Goal: Find specific page/section: Find specific page/section

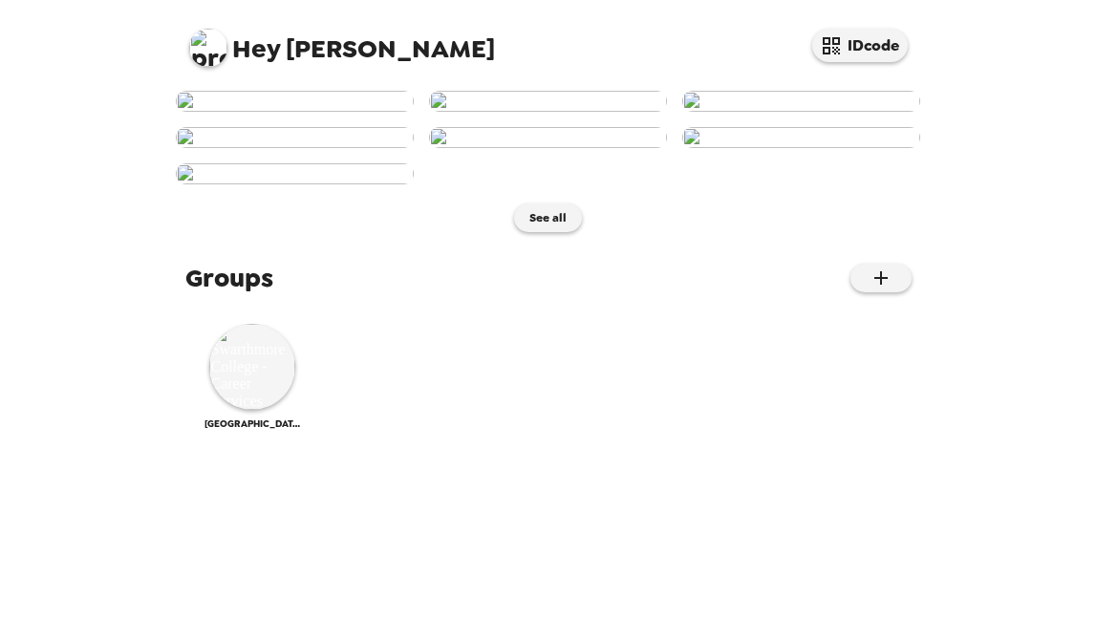
scroll to position [700, 0]
click at [560, 232] on button "See all" at bounding box center [548, 218] width 68 height 29
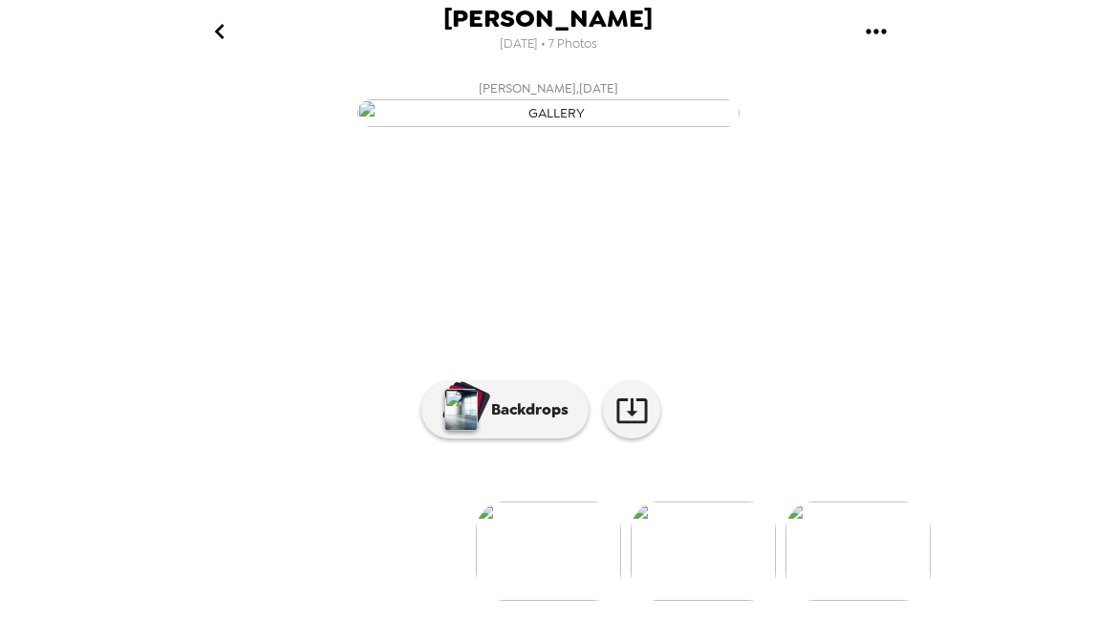
scroll to position [193, 0]
click at [224, 33] on icon "go back" at bounding box center [220, 31] width 31 height 31
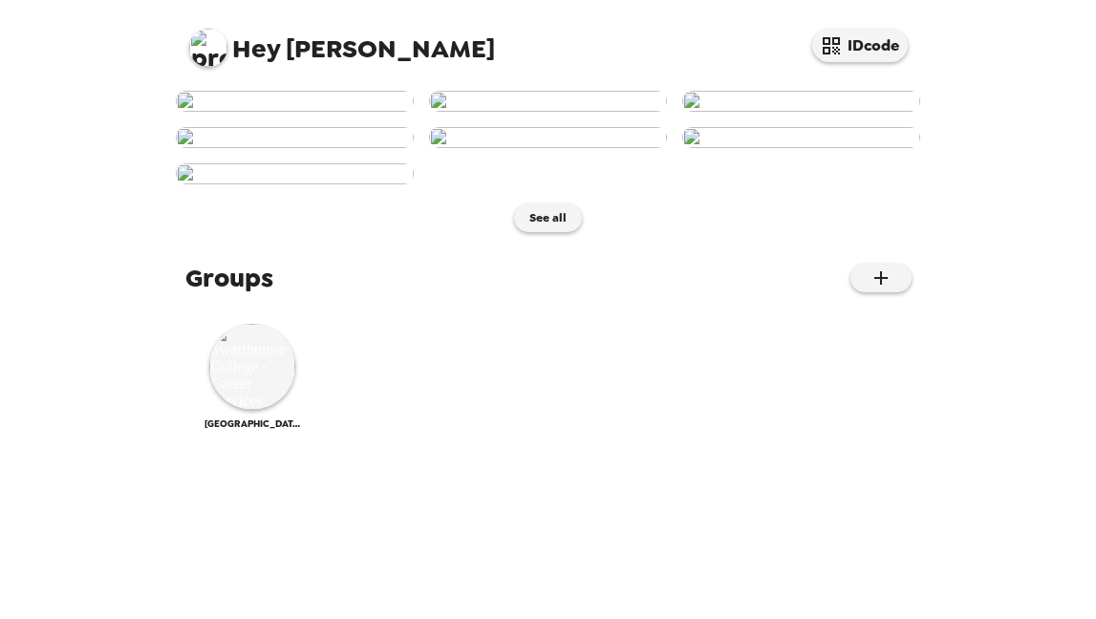
scroll to position [700, 0]
click at [559, 232] on button "See all" at bounding box center [548, 218] width 68 height 29
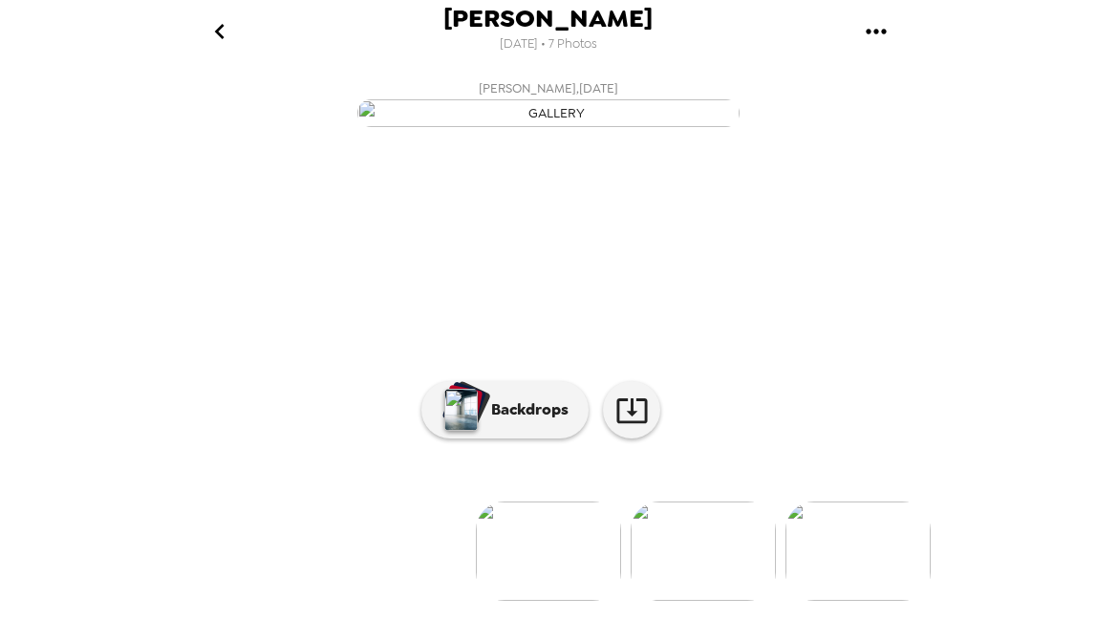
scroll to position [193, 0]
click at [217, 36] on icon "go back" at bounding box center [220, 31] width 31 height 31
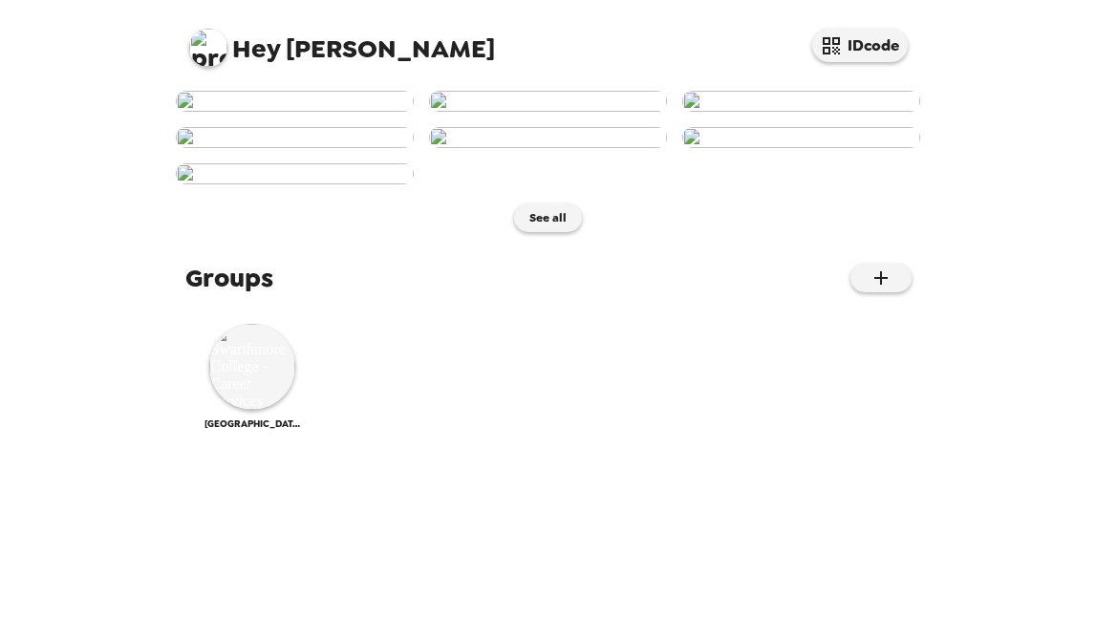
scroll to position [700, 0]
click at [267, 410] on img at bounding box center [252, 367] width 86 height 86
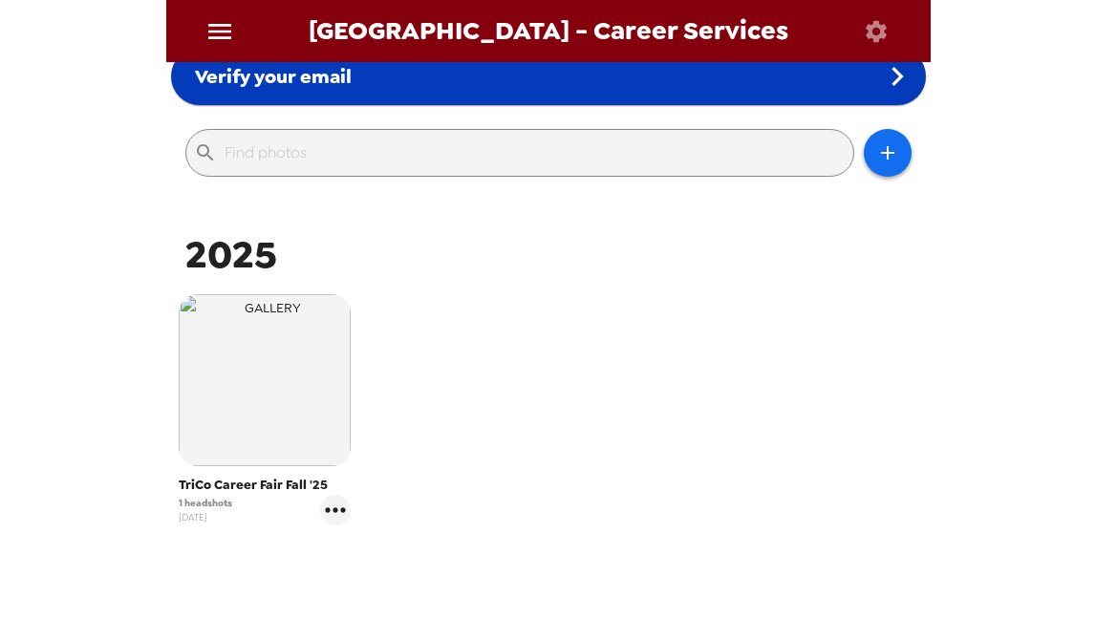
scroll to position [236, 0]
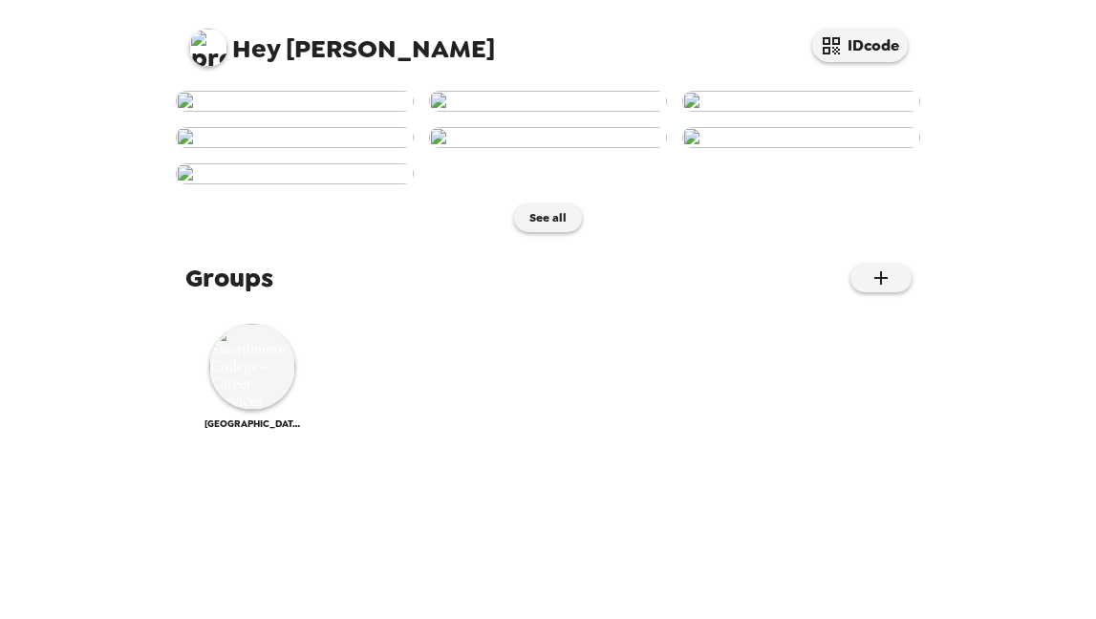
scroll to position [700, 0]
click at [251, 410] on img at bounding box center [252, 367] width 86 height 86
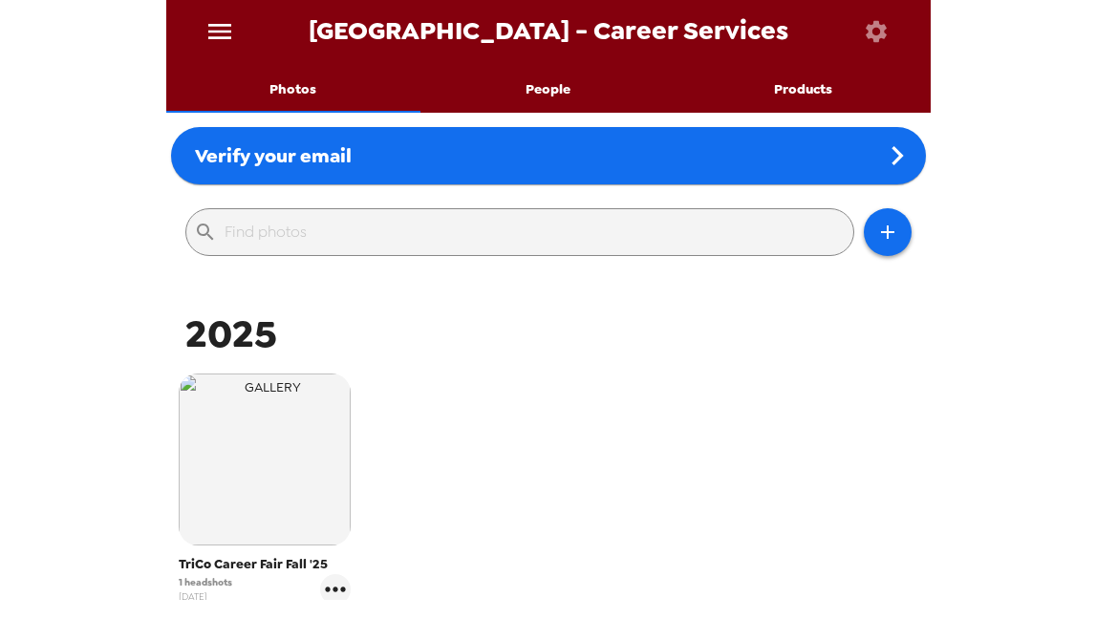
scroll to position [173, 0]
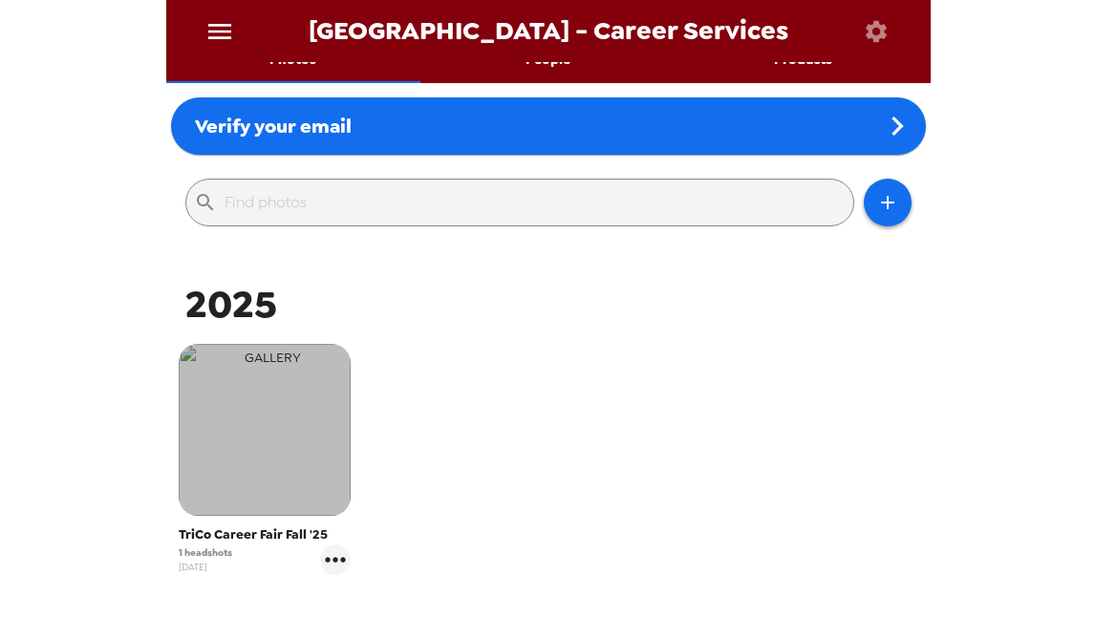
click at [293, 459] on img "button" at bounding box center [265, 430] width 172 height 172
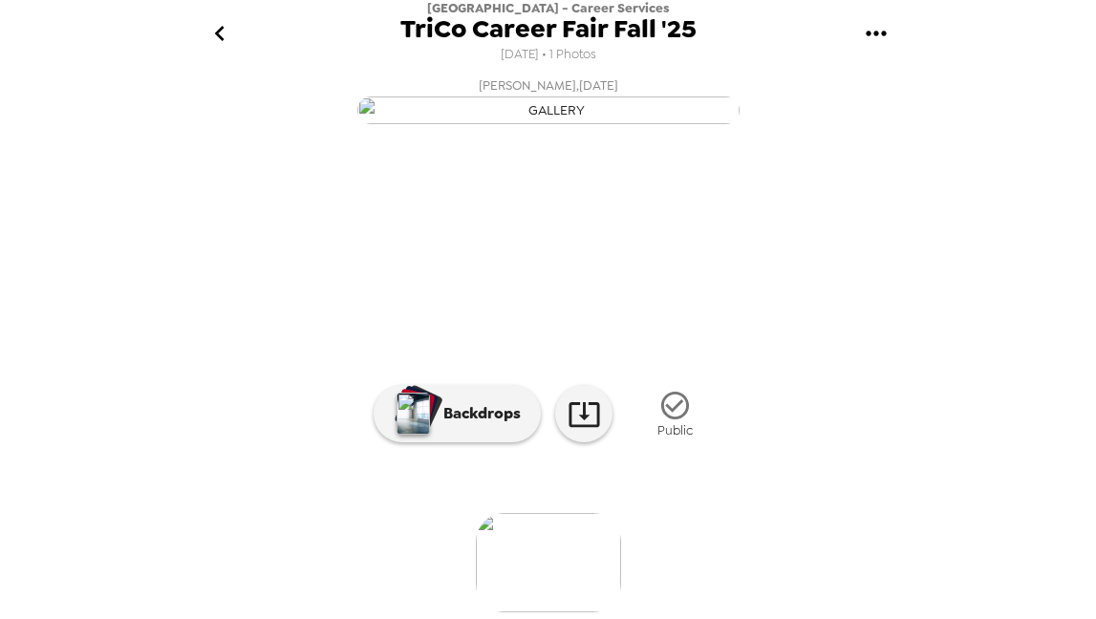
scroll to position [207, 0]
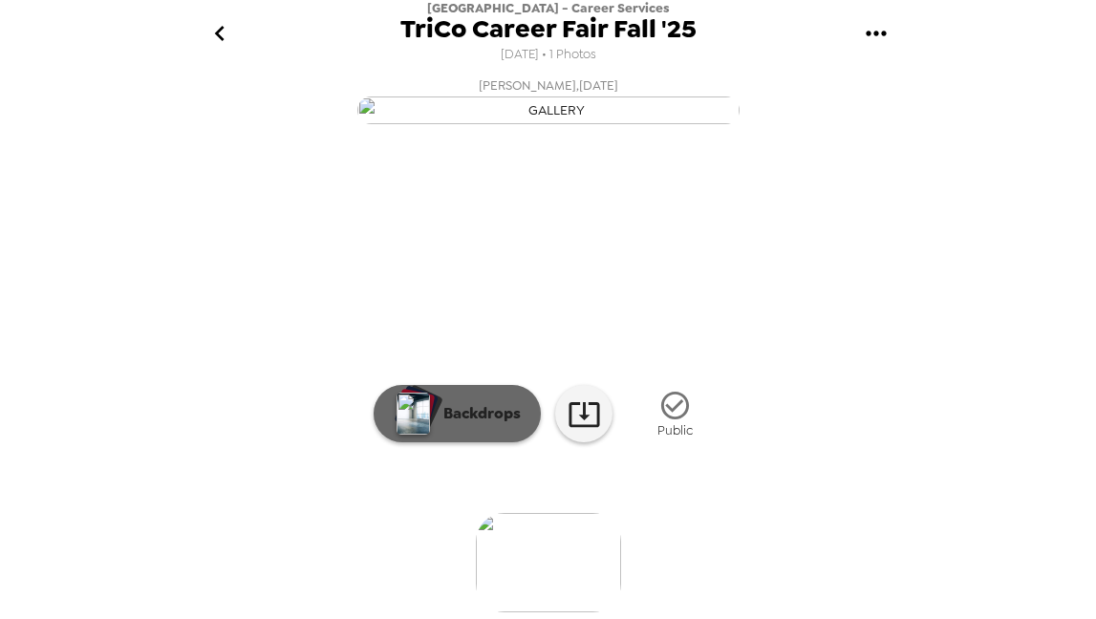
click at [488, 425] on p "Backdrops" at bounding box center [477, 413] width 87 height 23
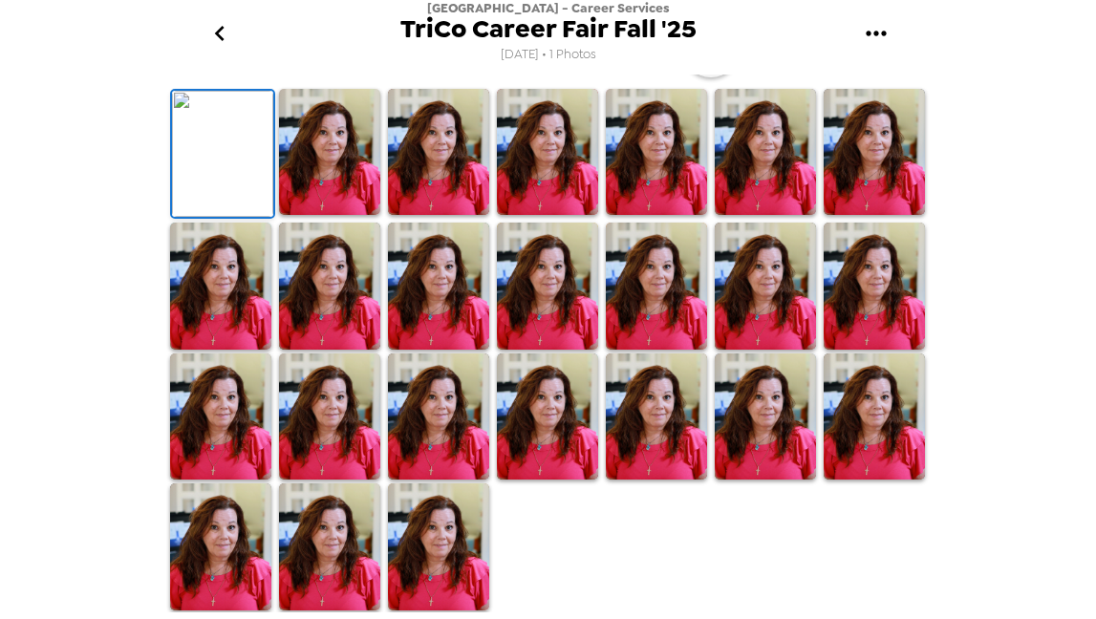
scroll to position [540, 0]
click at [440, 516] on img at bounding box center [438, 547] width 101 height 127
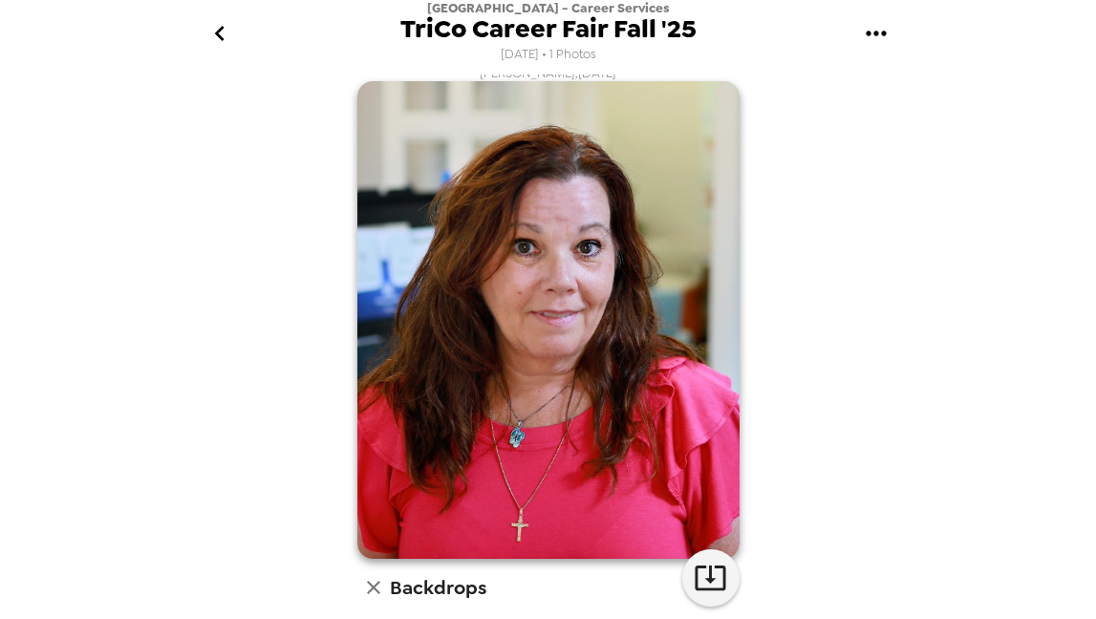
scroll to position [0, 0]
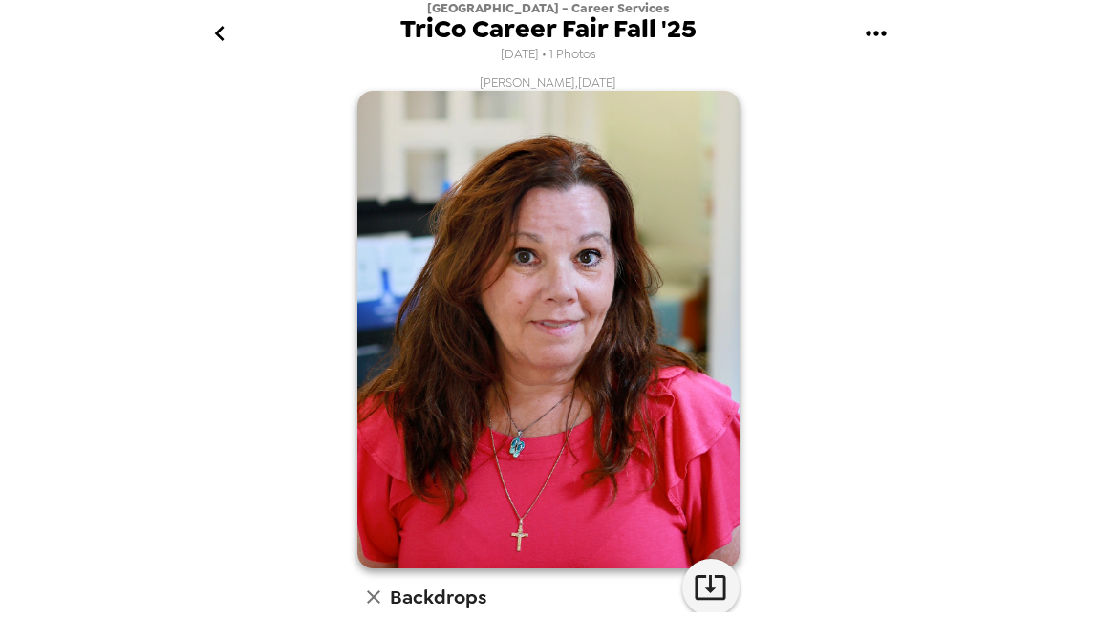
click at [222, 32] on icon "go back" at bounding box center [220, 33] width 31 height 31
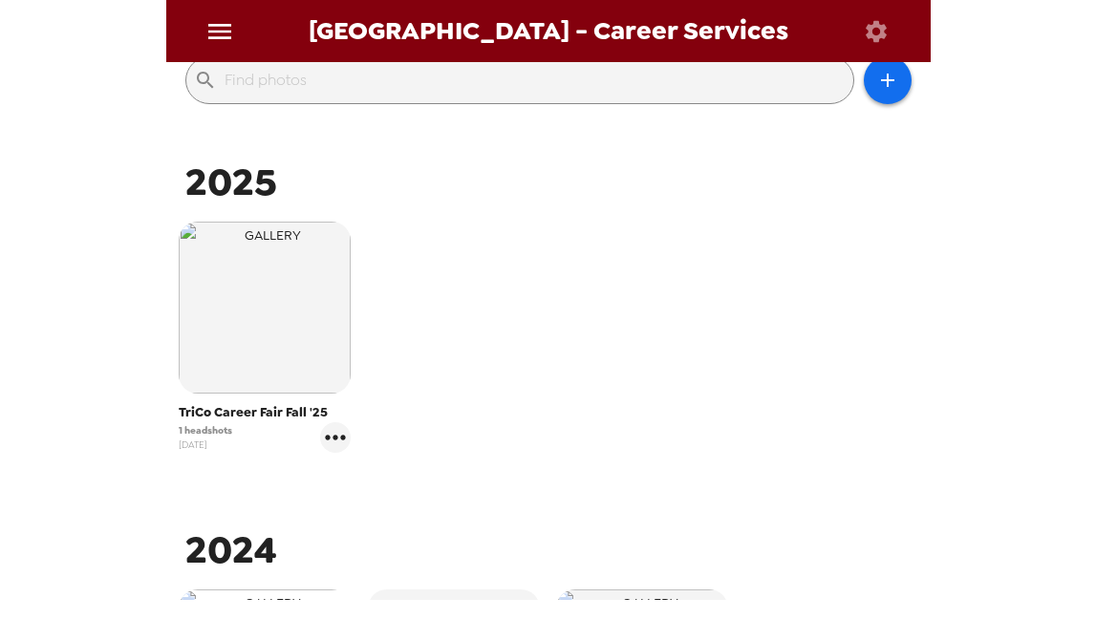
scroll to position [609, 0]
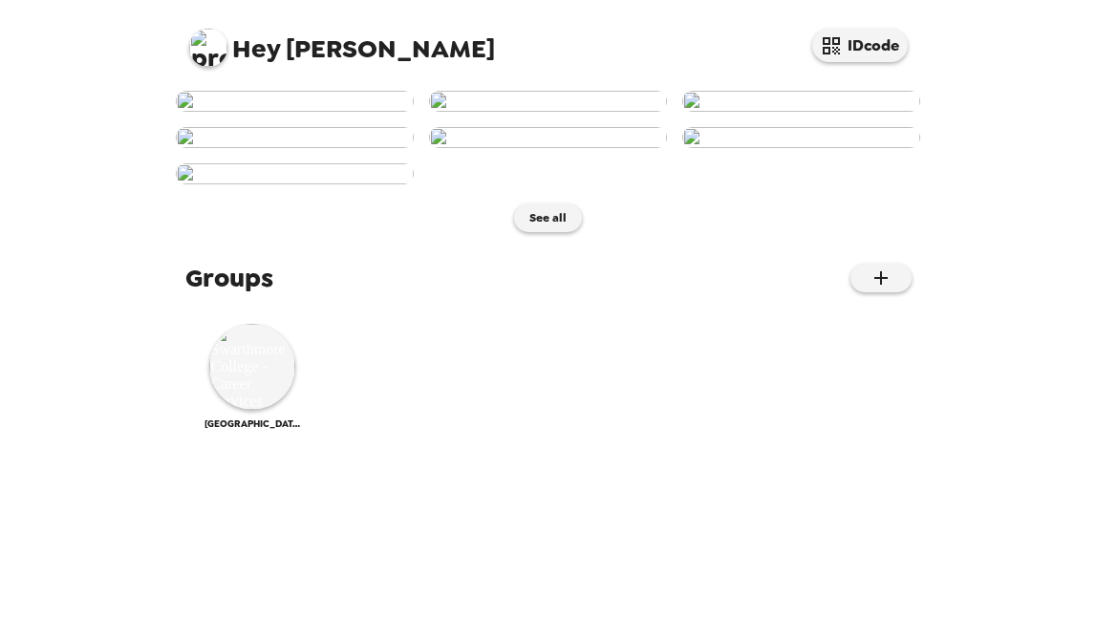
scroll to position [700, 0]
click at [274, 410] on img at bounding box center [252, 367] width 86 height 86
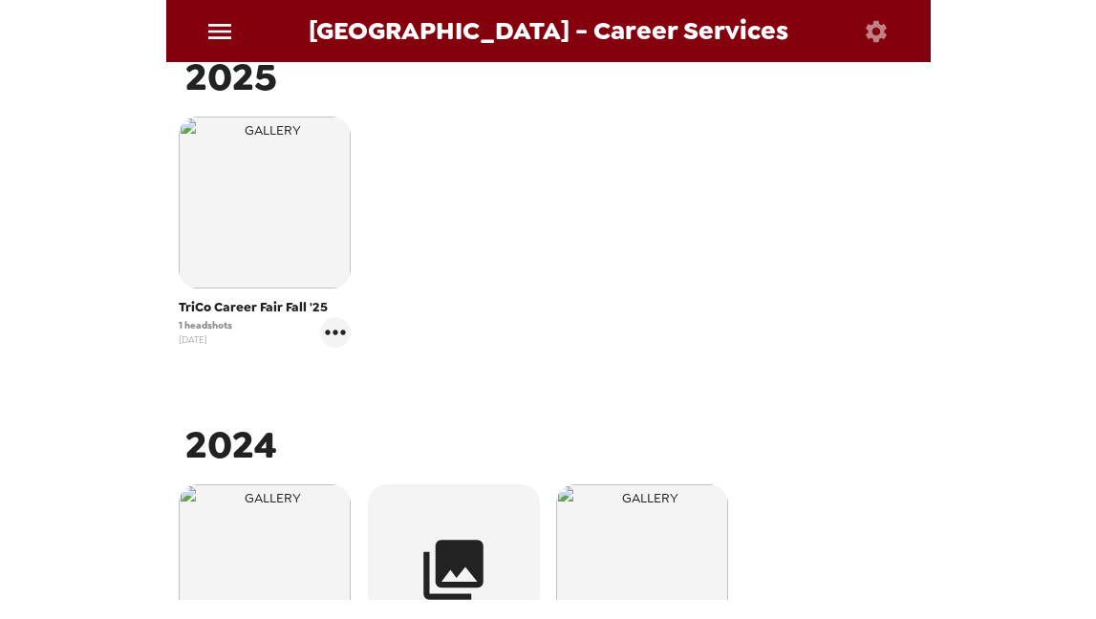
scroll to position [403, 0]
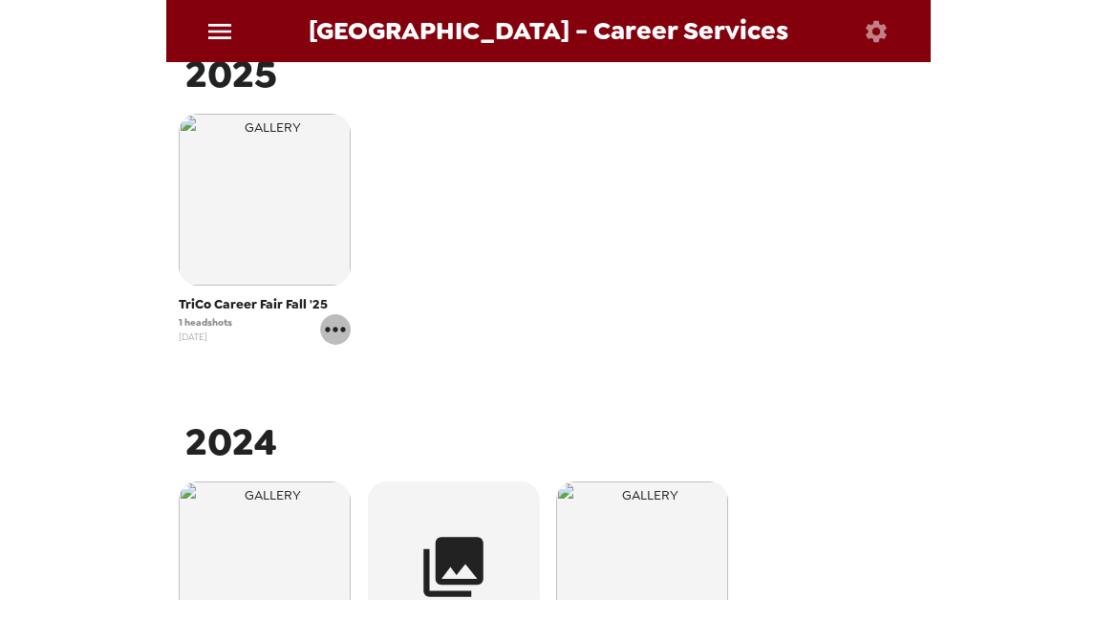
click at [342, 322] on icon "gallery menu" at bounding box center [335, 329] width 31 height 31
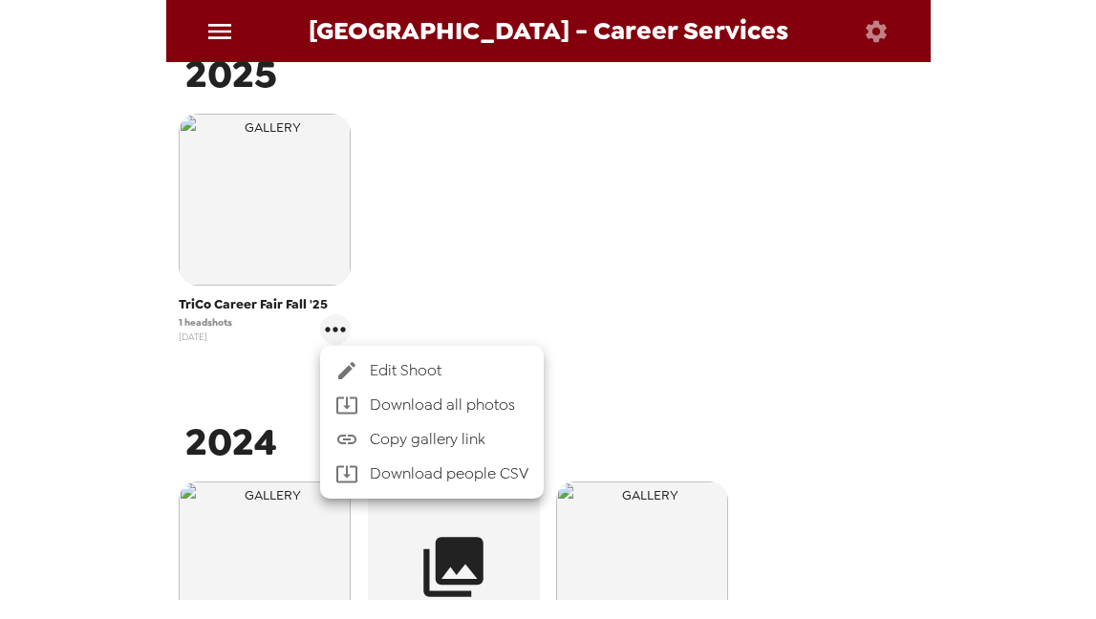
click at [551, 270] on div at bounding box center [548, 309] width 1096 height 619
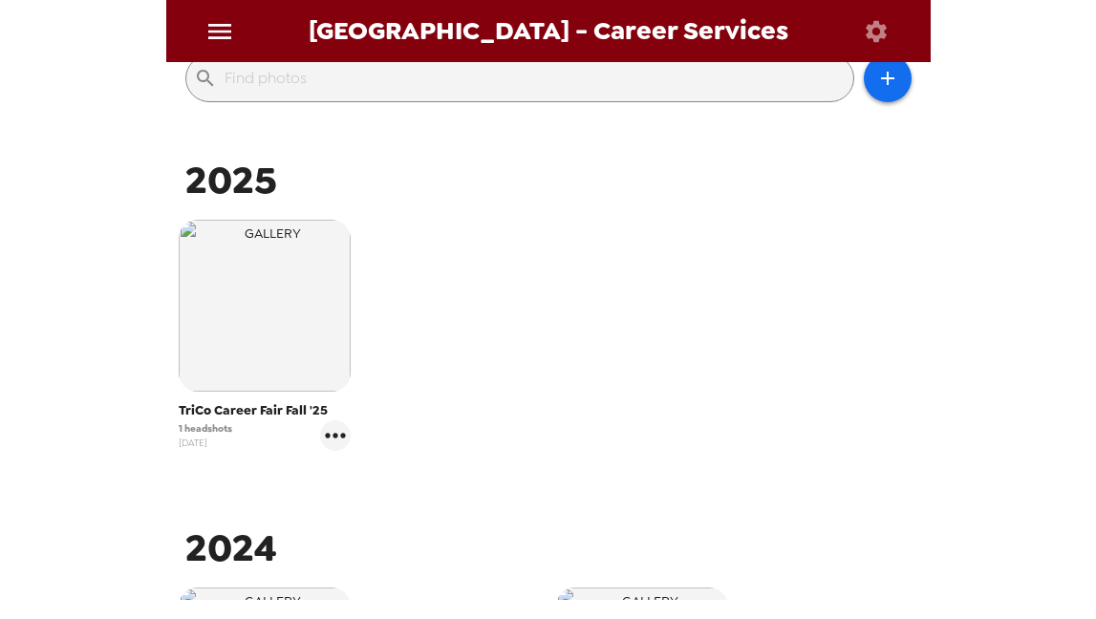
scroll to position [0, 0]
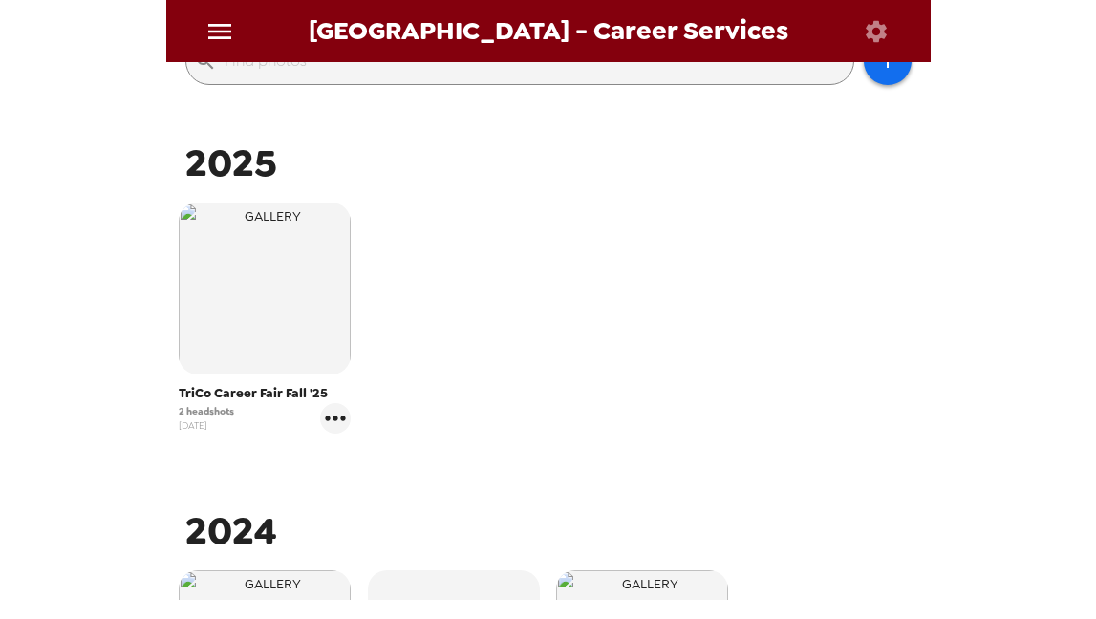
scroll to position [323, 0]
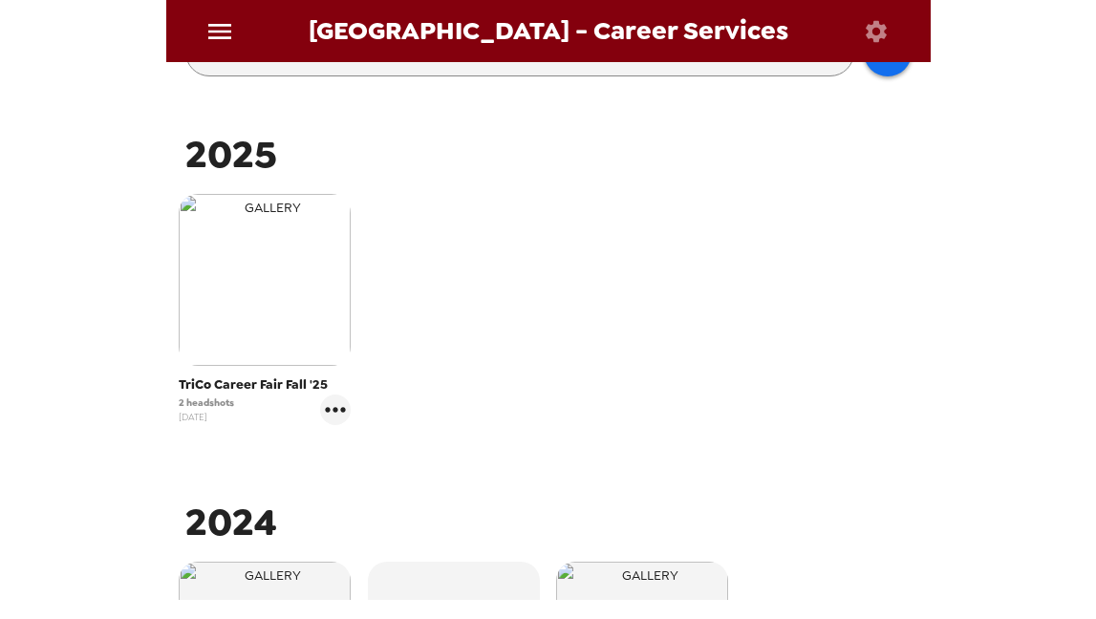
click at [270, 289] on img "button" at bounding box center [265, 280] width 172 height 172
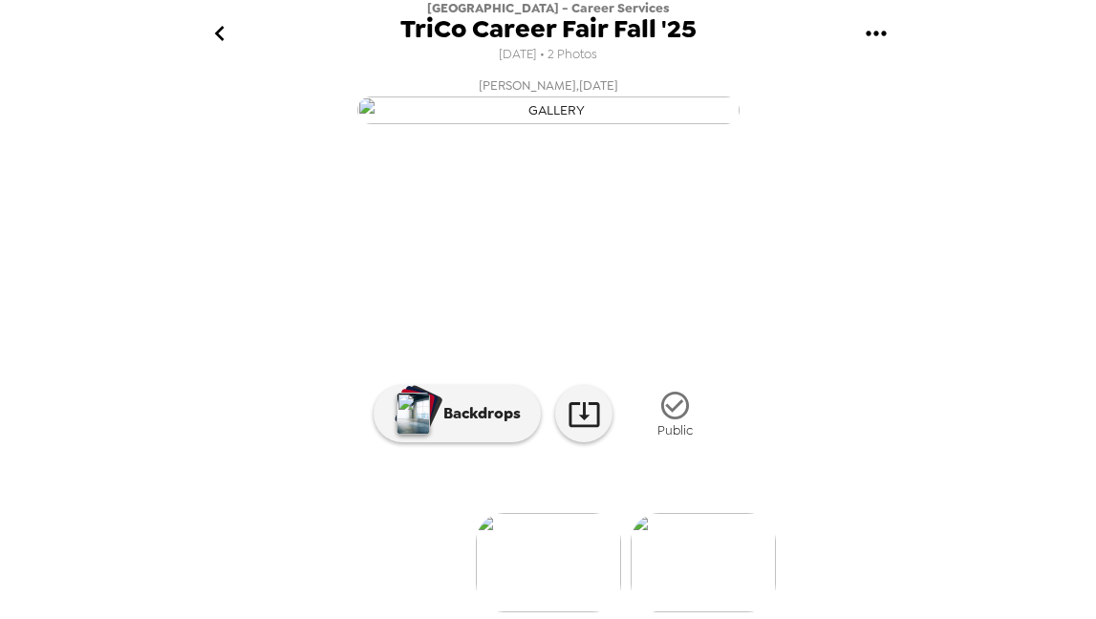
scroll to position [207, 0]
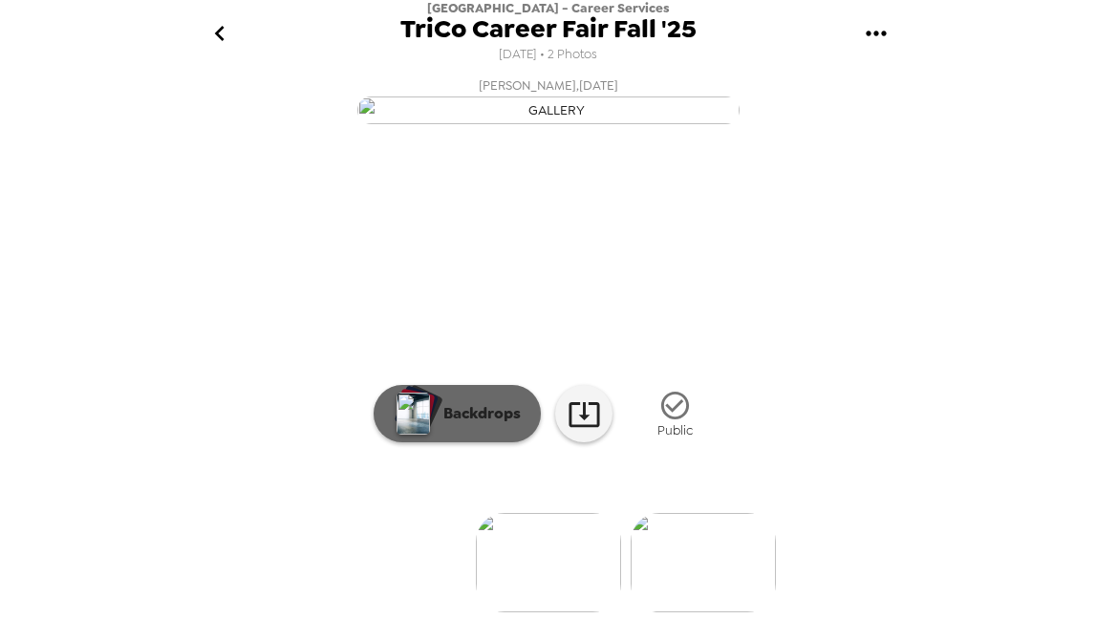
click at [450, 419] on p "Backdrops" at bounding box center [477, 413] width 87 height 23
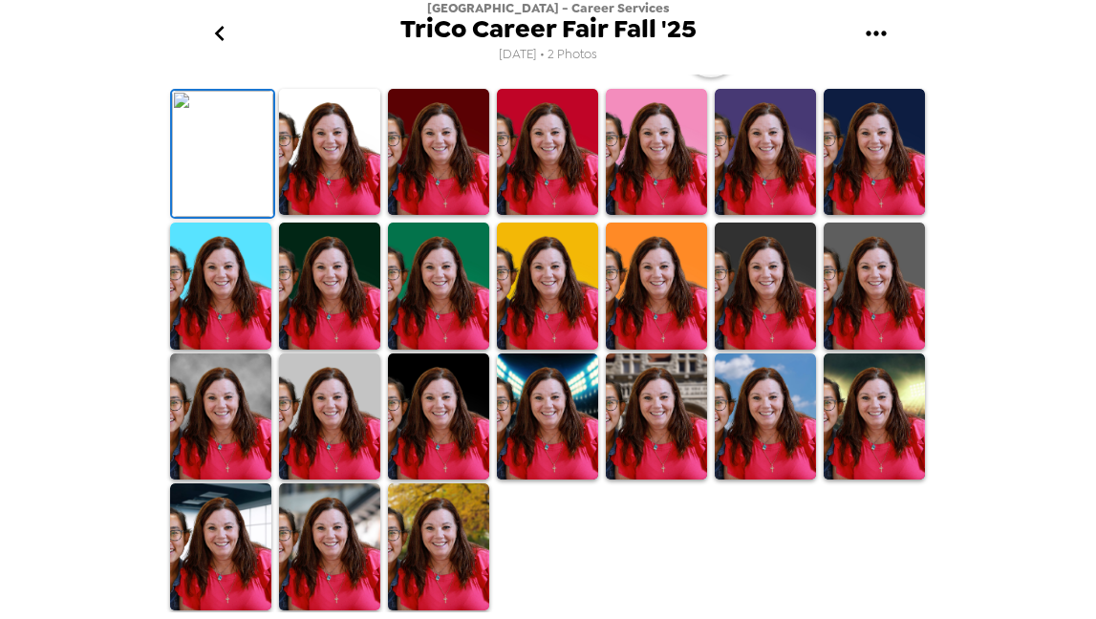
scroll to position [540, 0]
click at [874, 425] on img at bounding box center [874, 417] width 101 height 127
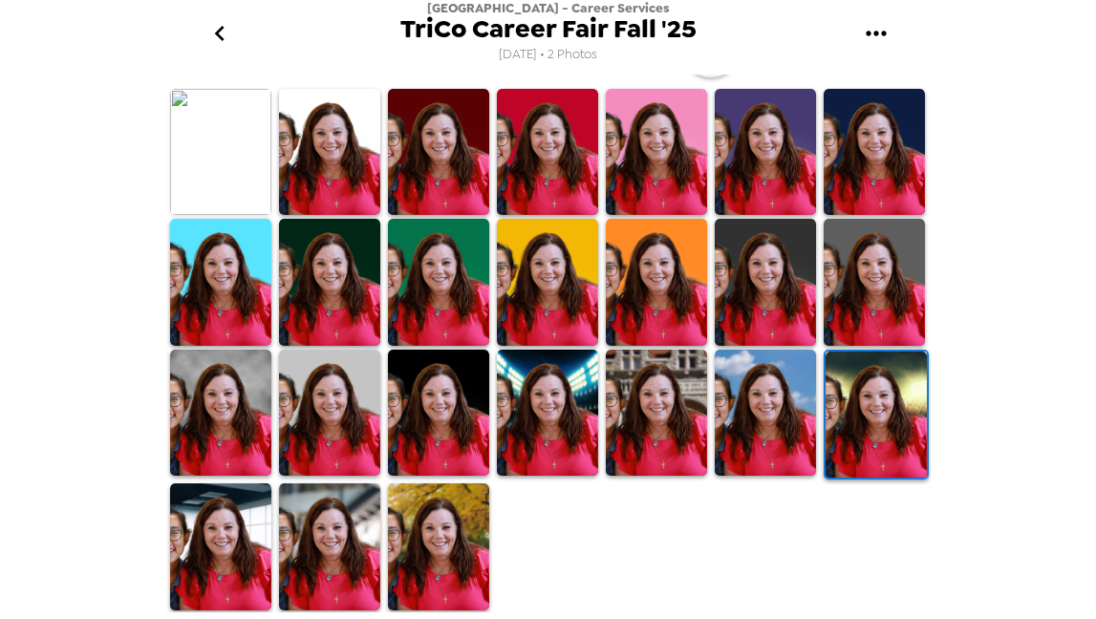
click at [196, 118] on img at bounding box center [220, 152] width 101 height 127
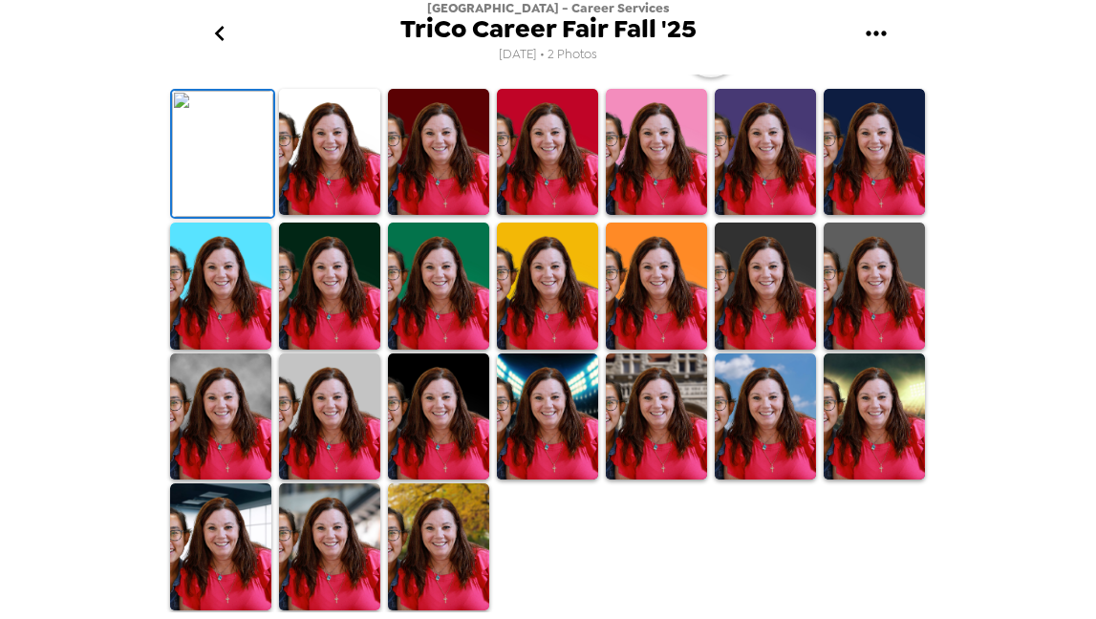
scroll to position [136, 0]
click at [704, 65] on icon "button" at bounding box center [710, 48] width 33 height 33
click at [219, 32] on icon "go back" at bounding box center [220, 33] width 10 height 15
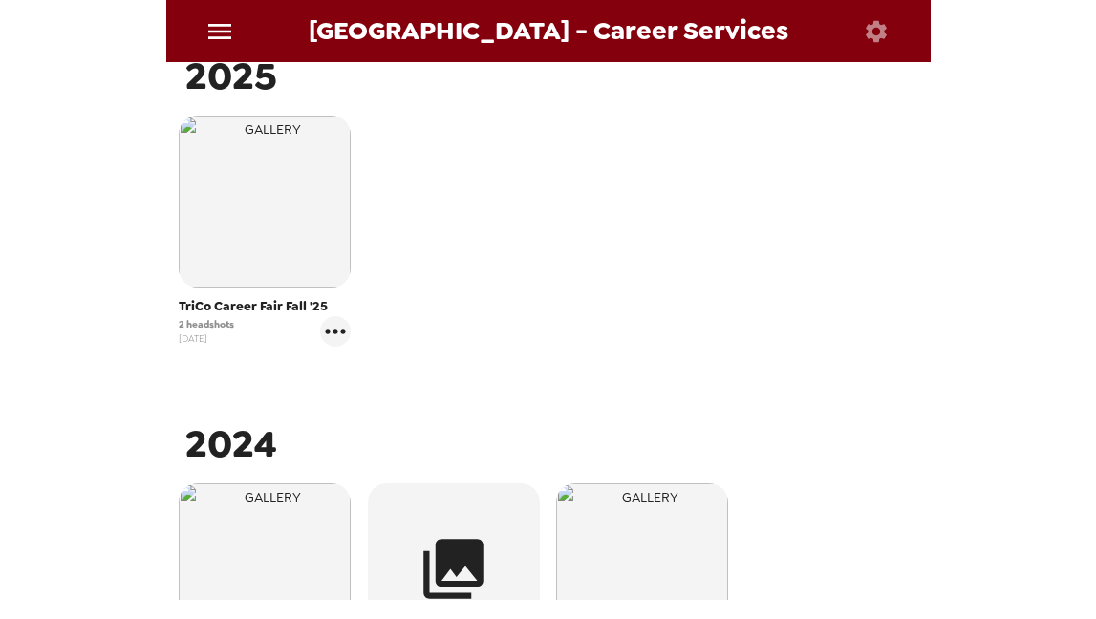
scroll to position [373, 0]
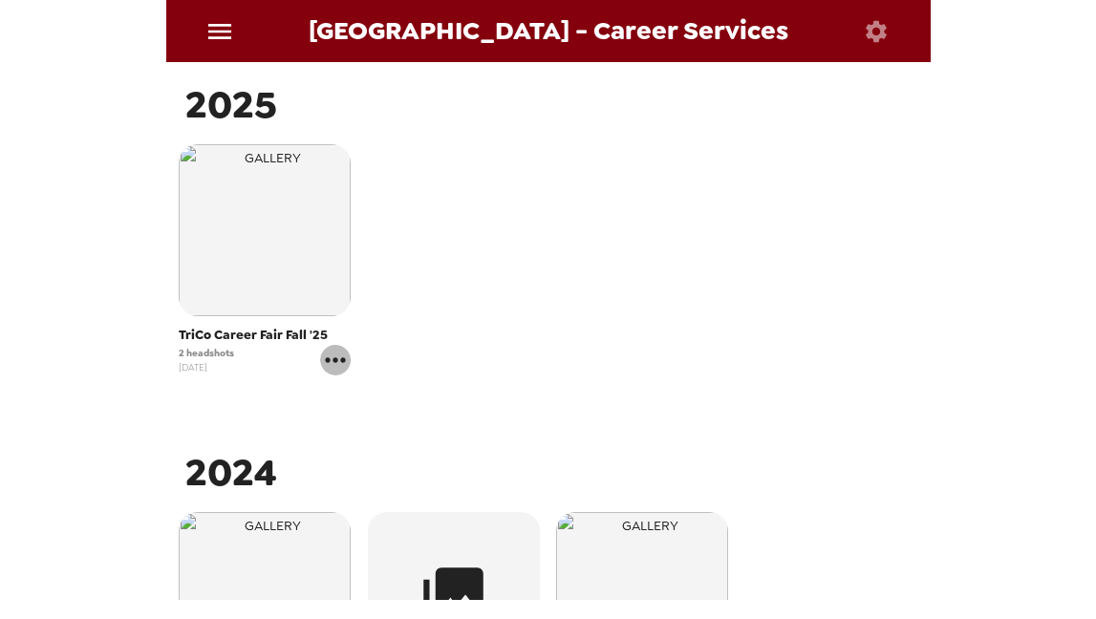
click at [324, 358] on icon "gallery menu" at bounding box center [335, 360] width 31 height 31
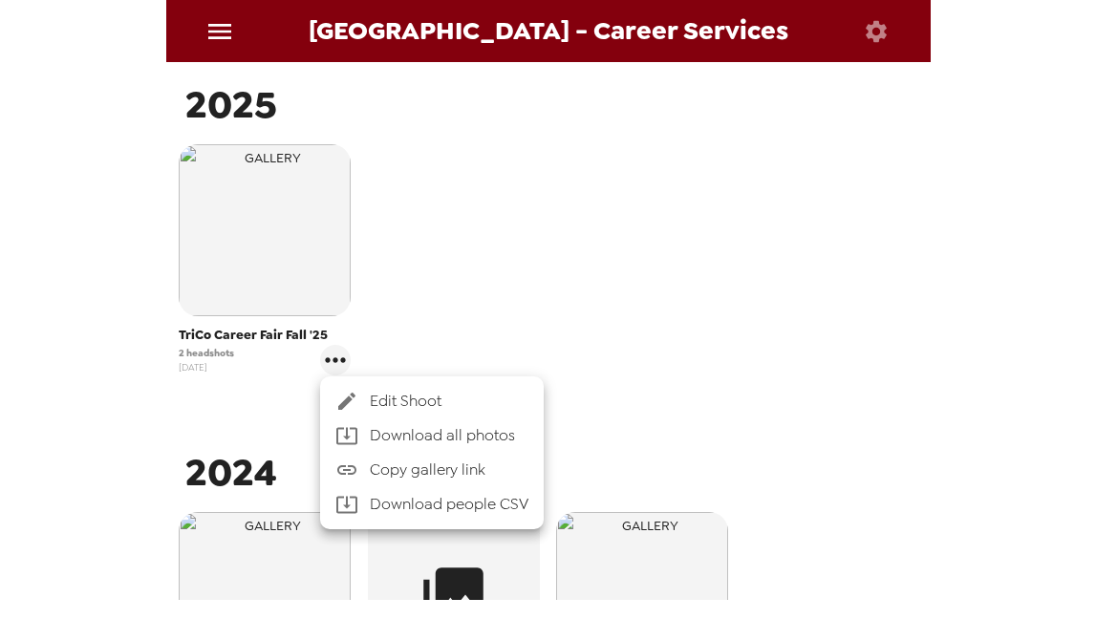
click at [485, 287] on div at bounding box center [548, 309] width 1096 height 619
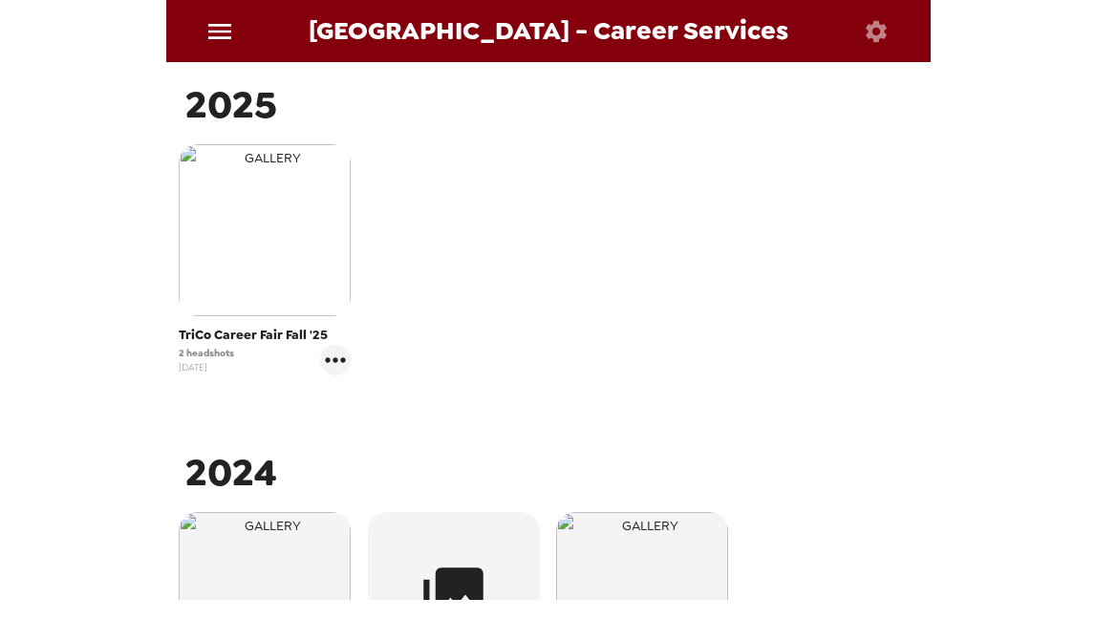
click at [265, 274] on img "button" at bounding box center [265, 230] width 172 height 172
